Goal: Information Seeking & Learning: Get advice/opinions

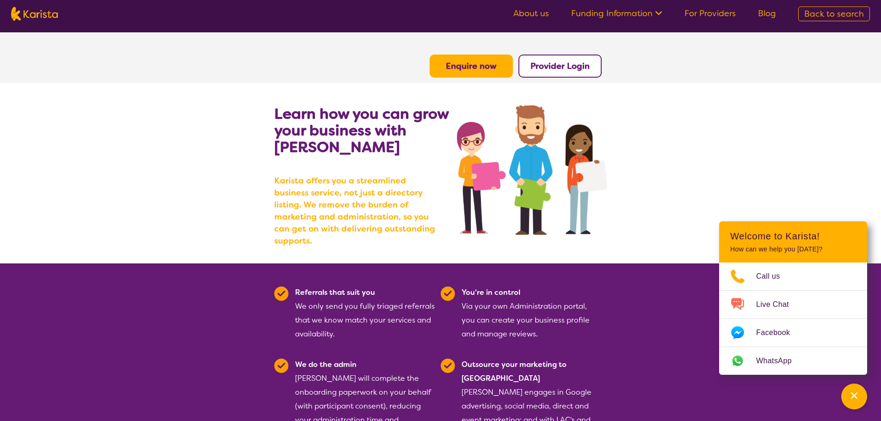
scroll to position [92, 0]
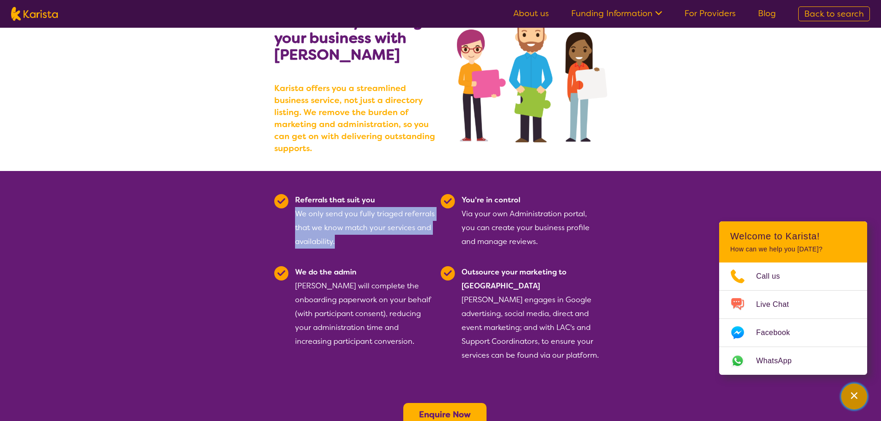
drag, startPoint x: 851, startPoint y: 399, endPoint x: 842, endPoint y: 398, distance: 9.8
click at [850, 399] on icon "Channel Menu" at bounding box center [853, 395] width 9 height 9
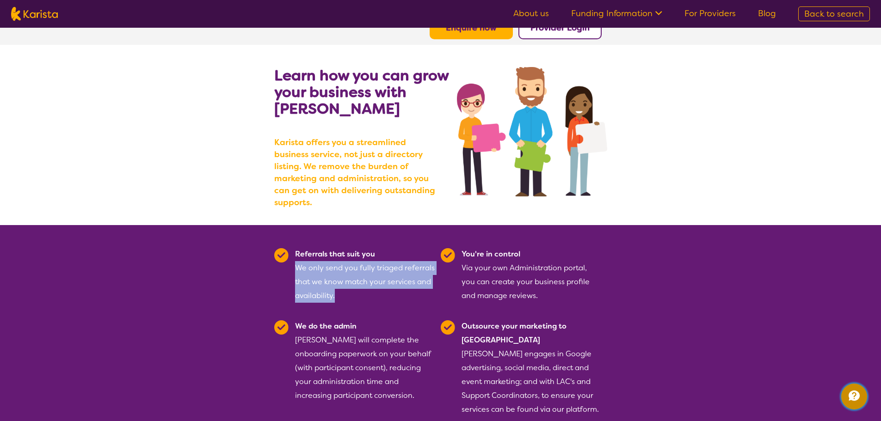
scroll to position [0, 0]
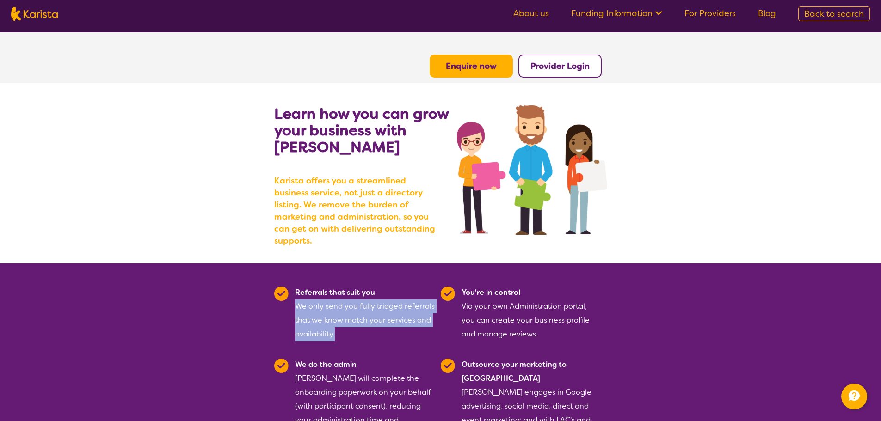
click at [37, 17] on img at bounding box center [34, 14] width 47 height 14
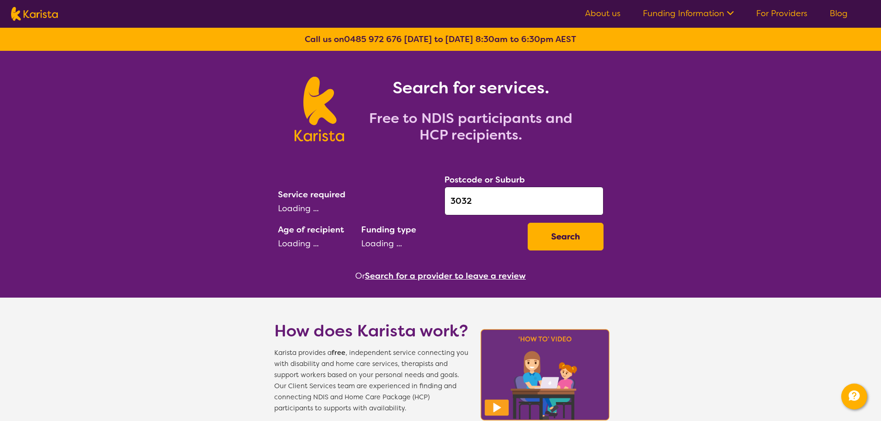
select select "Support worker"
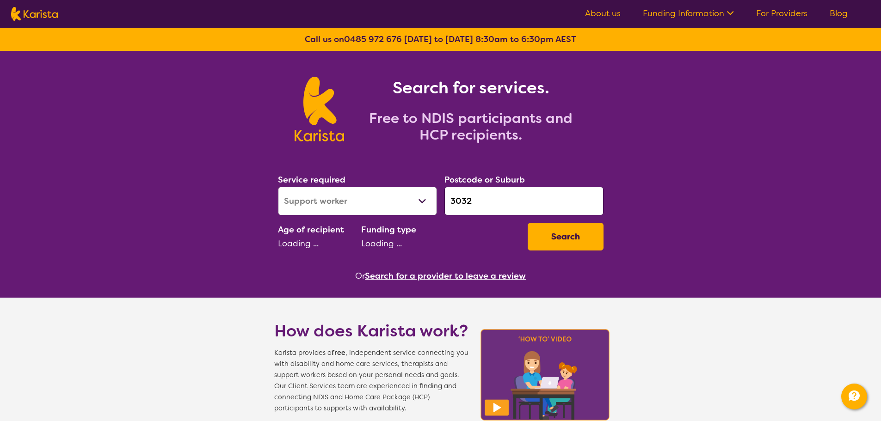
select select "AD"
select select "NDIS"
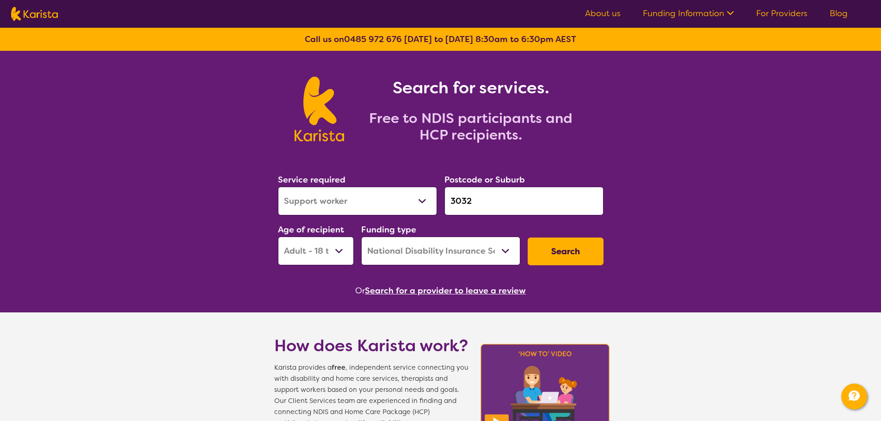
click at [577, 251] on button "Search" at bounding box center [566, 252] width 76 height 28
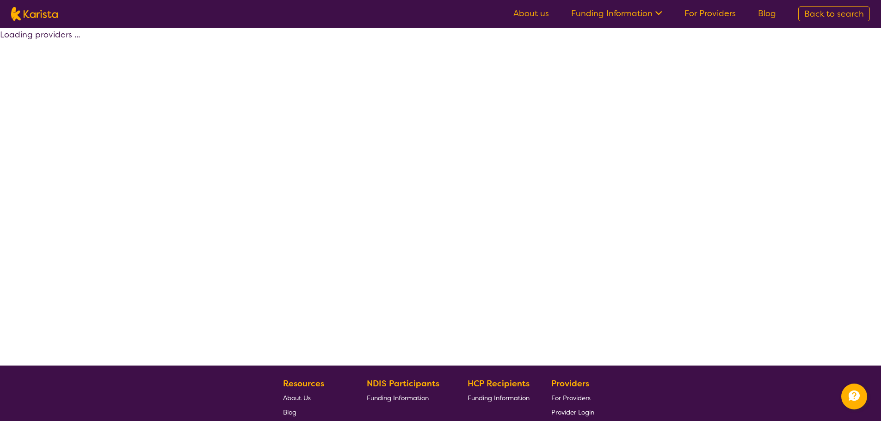
select select "by_score"
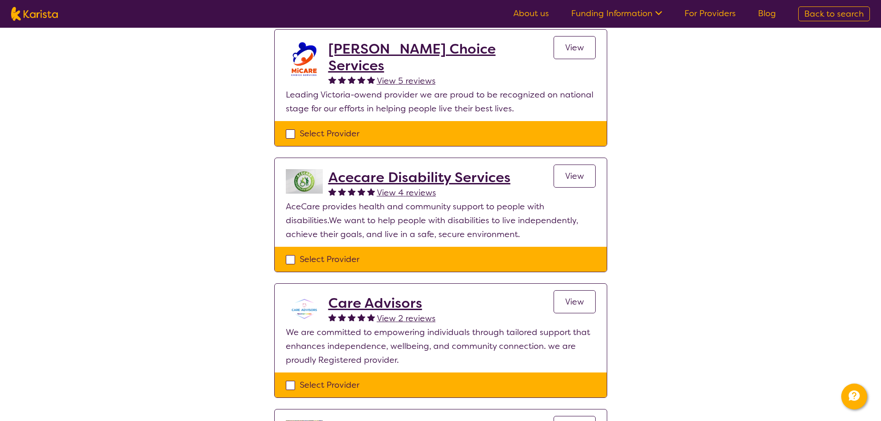
scroll to position [786, 0]
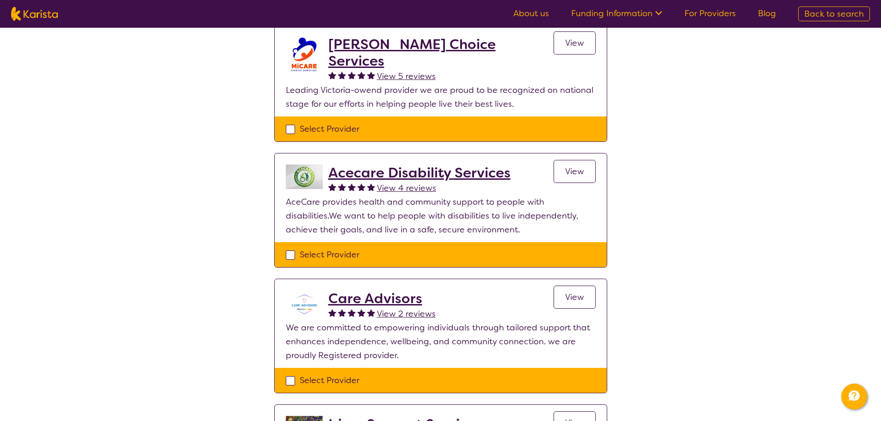
click at [35, 24] on nav "About us Funding Information NDIS - National Disability Insurance Scheme HCP - …" at bounding box center [440, 14] width 881 height 28
click at [46, 8] on img at bounding box center [34, 14] width 47 height 14
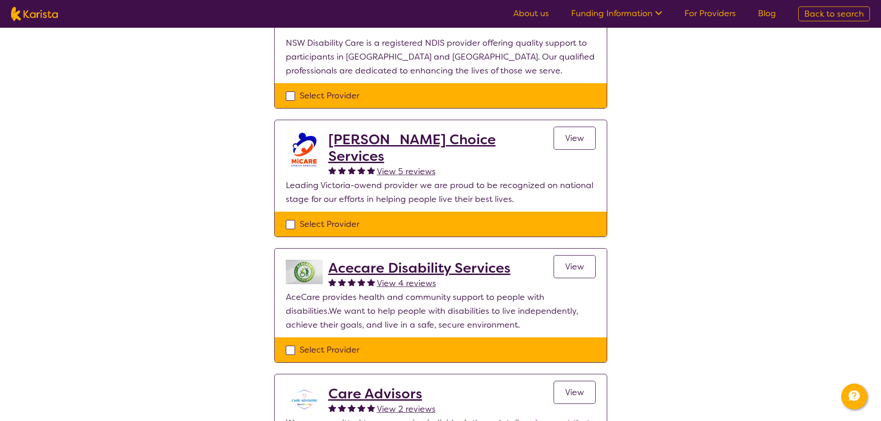
select select "Support worker"
select select "AD"
select select "NDIS"
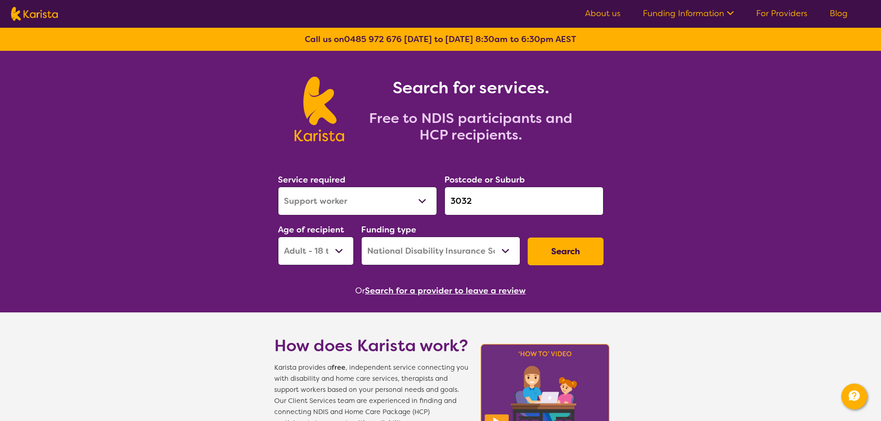
click at [372, 197] on select "Allied Health Assistant Assessment ([MEDICAL_DATA] or [MEDICAL_DATA]) Behaviour…" at bounding box center [357, 201] width 159 height 29
